Goal: Download file/media

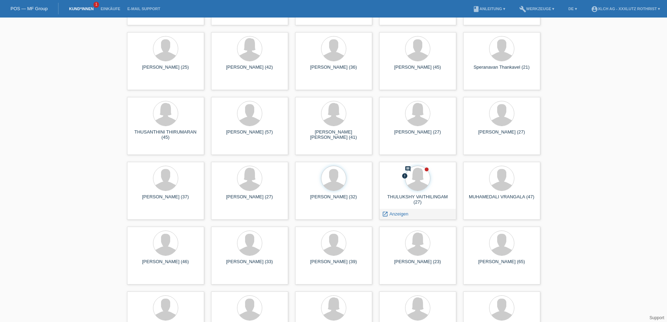
scroll to position [3674, 0]
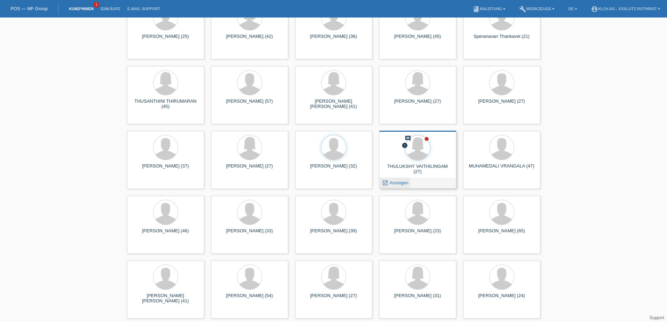
click at [394, 184] on span "Anzeigen" at bounding box center [399, 182] width 19 height 5
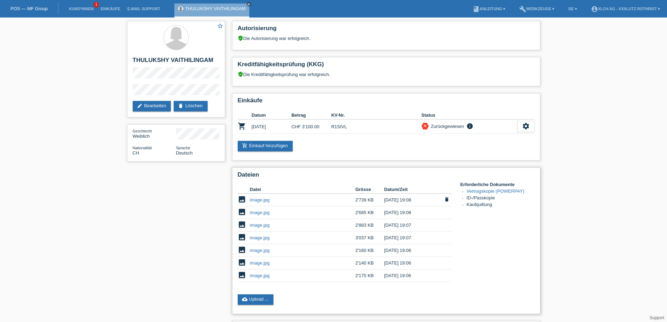
click at [262, 201] on link "image.jpg" at bounding box center [260, 199] width 20 height 5
click at [256, 212] on link "image.jpg" at bounding box center [260, 212] width 20 height 5
click at [260, 239] on link "image.jpg" at bounding box center [260, 237] width 20 height 5
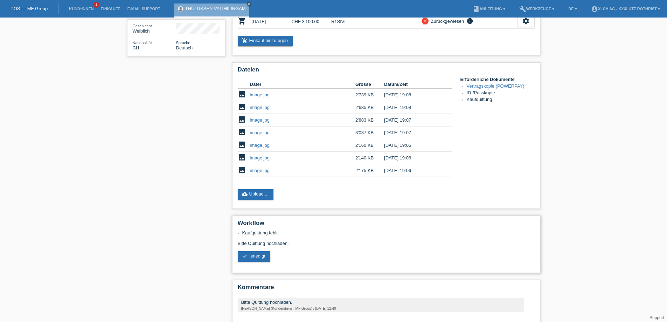
scroll to position [138, 0]
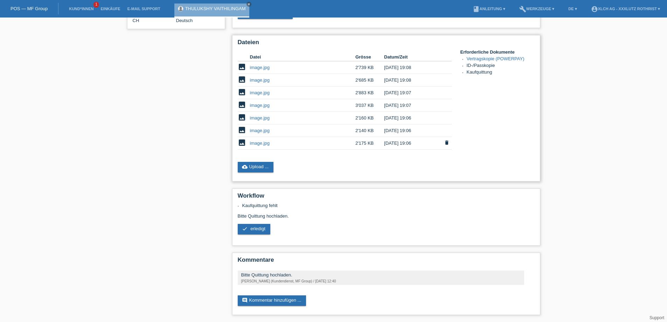
click at [259, 140] on link "image.jpg" at bounding box center [260, 142] width 20 height 5
click at [260, 115] on link "image.jpg" at bounding box center [260, 117] width 20 height 5
click at [253, 142] on link "image.jpg" at bounding box center [260, 142] width 20 height 5
click at [256, 128] on link "image.jpg" at bounding box center [260, 130] width 20 height 5
click at [259, 115] on link "image.jpg" at bounding box center [260, 117] width 20 height 5
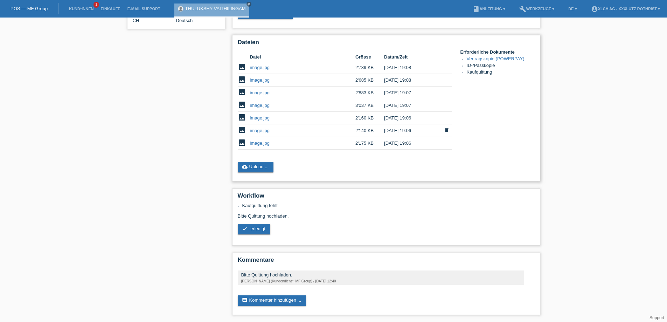
click at [258, 128] on link "image.jpg" at bounding box center [260, 130] width 20 height 5
click at [262, 140] on link "image.jpg" at bounding box center [260, 142] width 20 height 5
click at [260, 115] on link "image.jpg" at bounding box center [260, 117] width 20 height 5
